Goal: Task Accomplishment & Management: Use online tool/utility

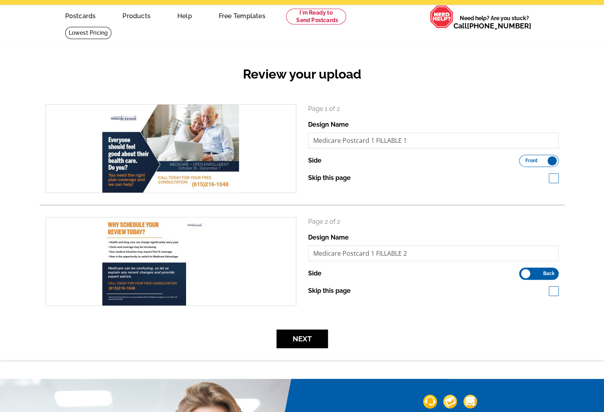
scroll to position [39, 0]
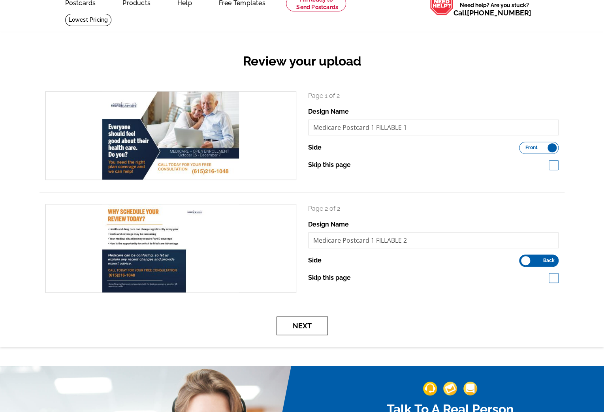
click at [305, 323] on button "Next" at bounding box center [301, 326] width 51 height 19
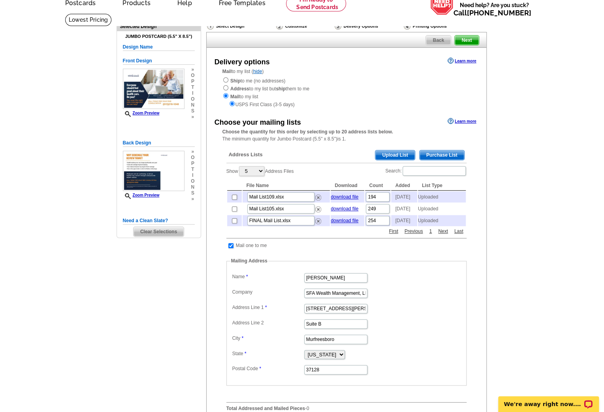
scroll to position [79, 0]
